Goal: Task Accomplishment & Management: Manage account settings

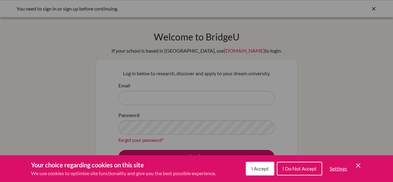
click at [298, 68] on div "Cookie Preferences" at bounding box center [196, 91] width 393 height 182
click at [358, 168] on icon "Cookie Control Close Icon" at bounding box center [358, 165] width 7 height 7
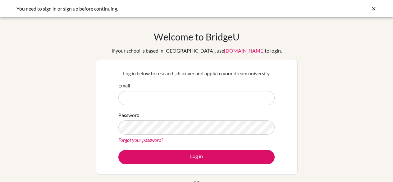
click at [213, 112] on div "Password Forgot your password?" at bounding box center [196, 127] width 156 height 32
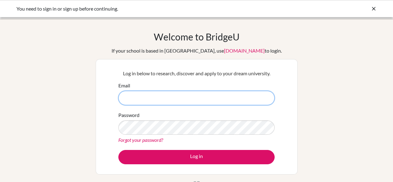
click at [184, 95] on input "Email" at bounding box center [196, 98] width 156 height 14
type input "26sisean@gmail.com"
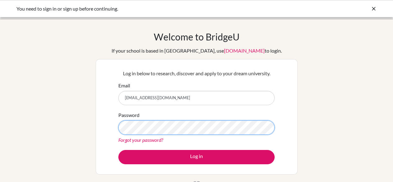
click at [118, 150] on button "Log in" at bounding box center [196, 157] width 156 height 14
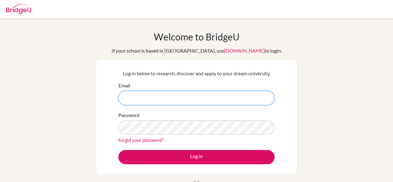
click at [140, 91] on input "Email" at bounding box center [196, 98] width 156 height 14
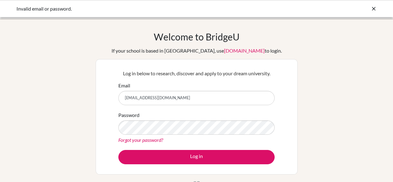
click at [156, 135] on div "Password Forgot your password?" at bounding box center [196, 127] width 156 height 32
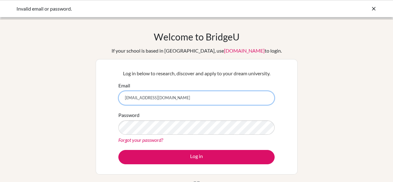
drag, startPoint x: 167, startPoint y: 97, endPoint x: 80, endPoint y: 96, distance: 86.7
click at [80, 96] on div "Welcome to BridgeU If your school is based in China, use app.bridge-u.com.cn to…" at bounding box center [196, 132] width 393 height 203
type input "[EMAIL_ADDRESS][DOMAIN_NAME]"
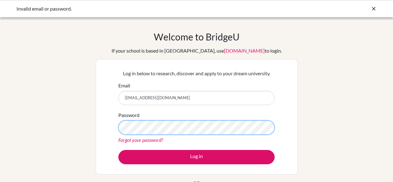
click at [118, 150] on button "Log in" at bounding box center [196, 157] width 156 height 14
